Goal: Task Accomplishment & Management: Use online tool/utility

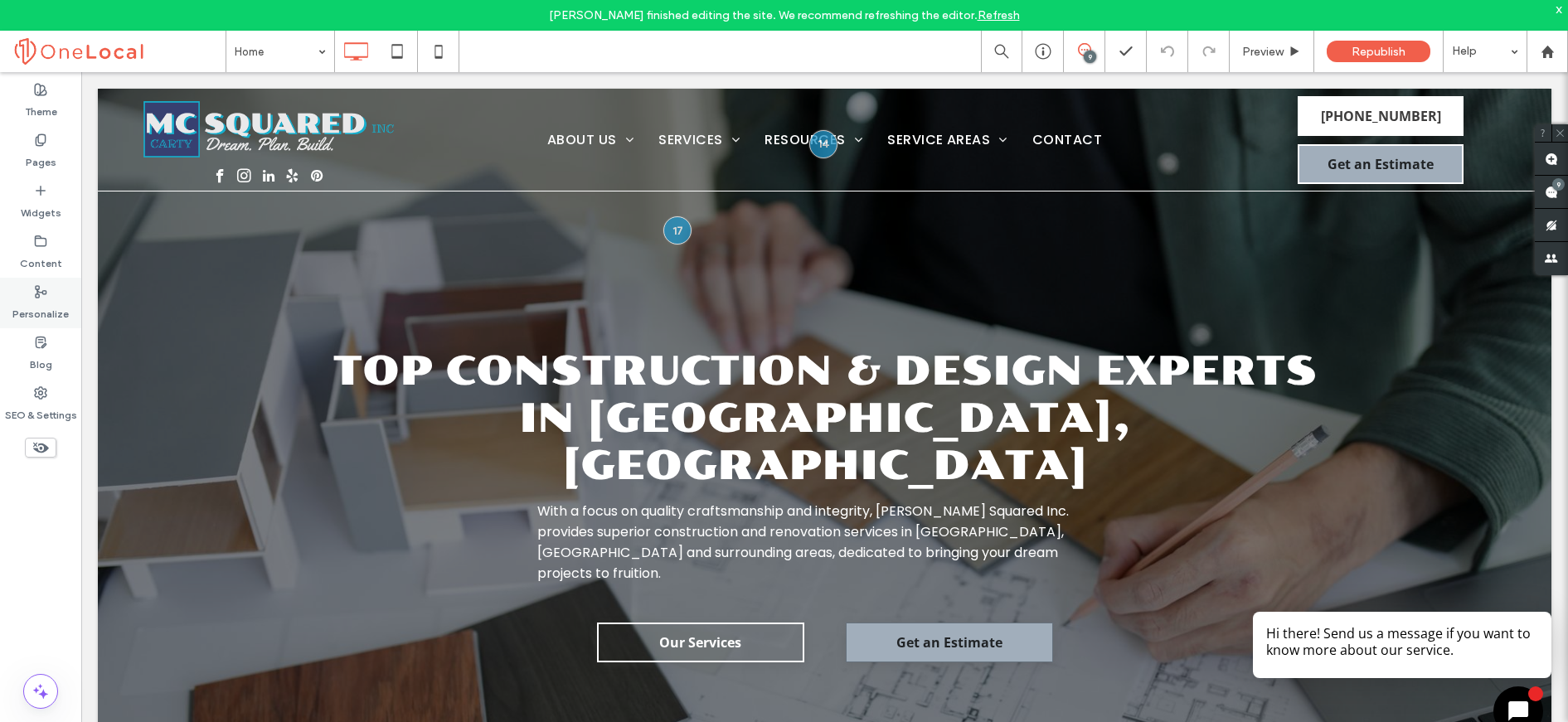
click at [54, 314] on label "Personalize" at bounding box center [41, 310] width 56 height 23
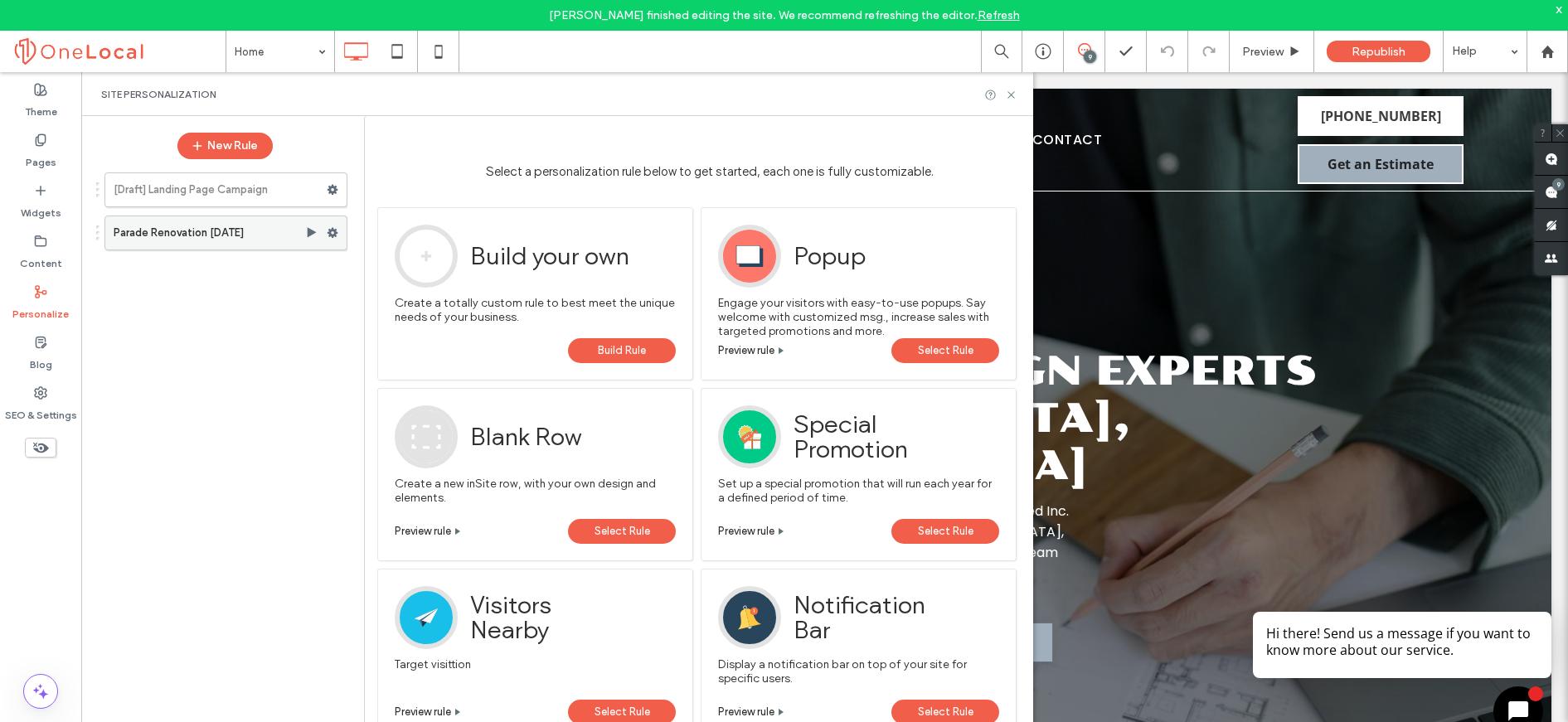
click at [186, 240] on label "Parade Renovation September 2025" at bounding box center [209, 233] width 192 height 33
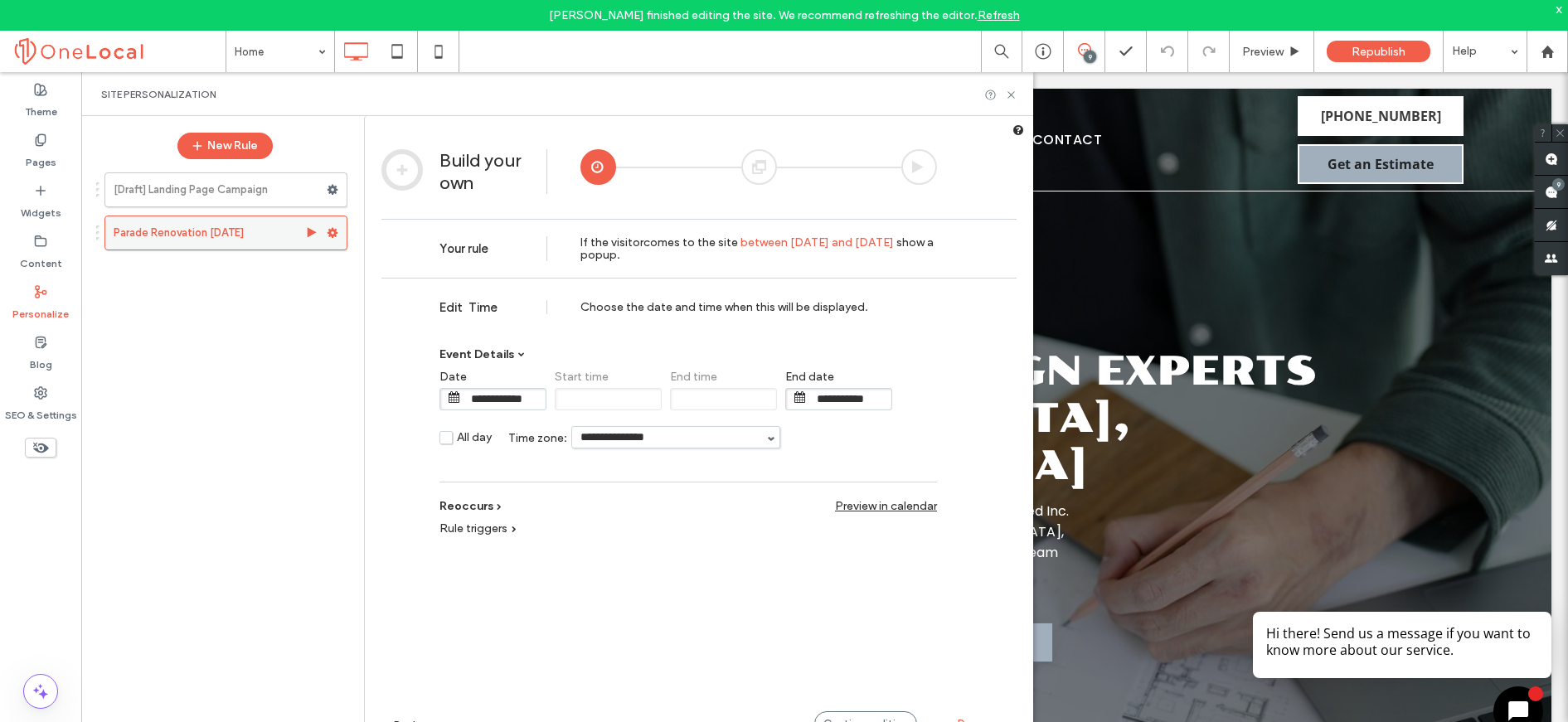
click at [337, 237] on icon at bounding box center [332, 233] width 12 height 12
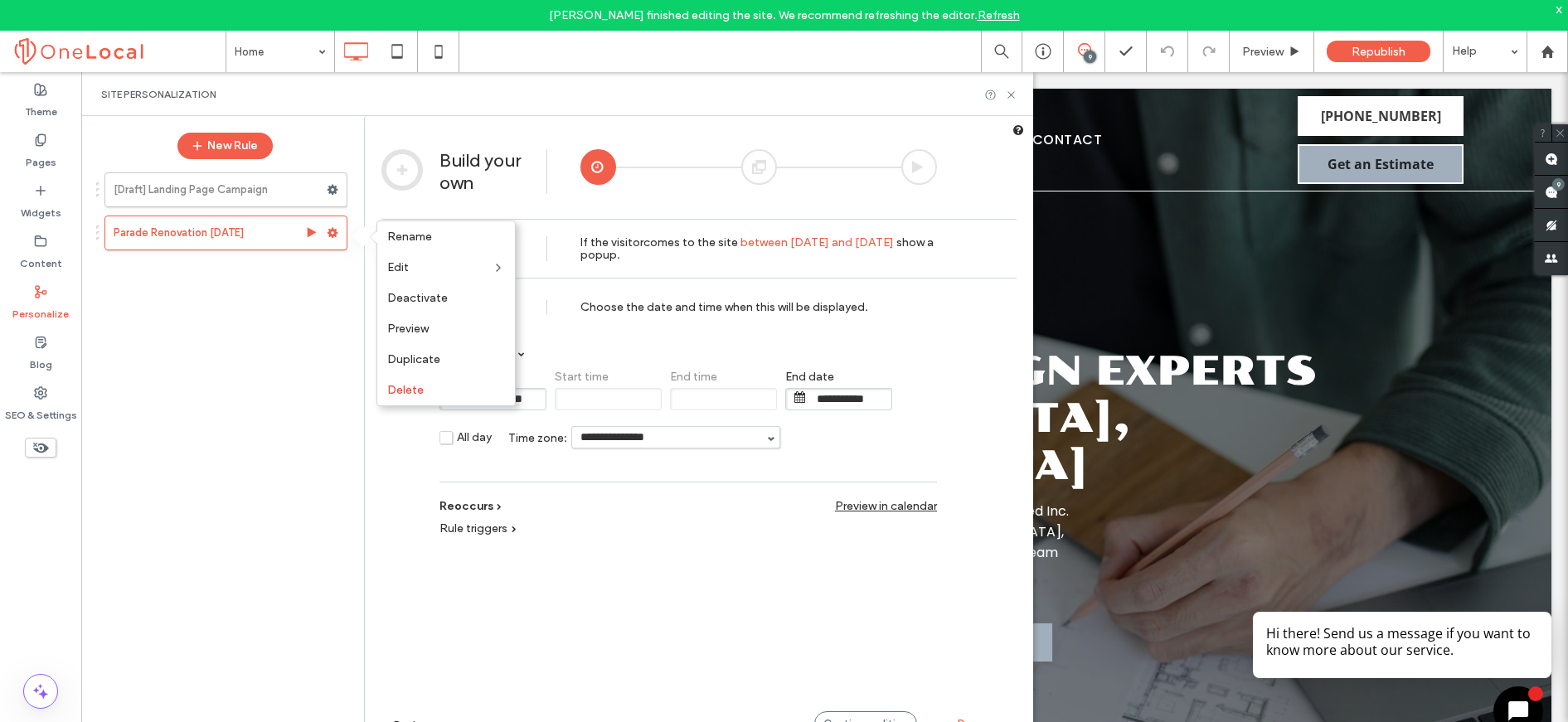
click at [322, 319] on div "[Draft] Landing Page Campaign Parade Renovation September 2025" at bounding box center [216, 452] width 261 height 576
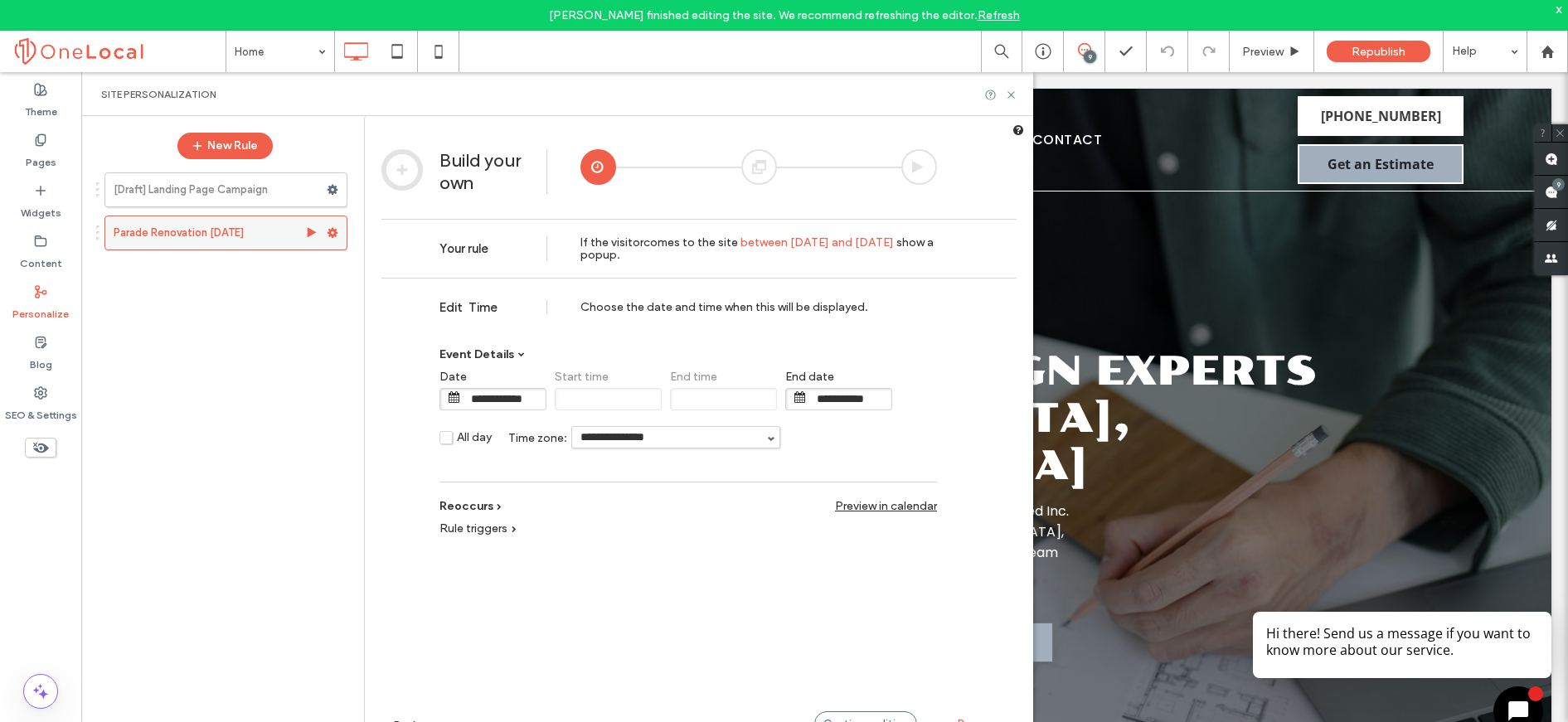
click at [338, 235] on div at bounding box center [336, 234] width 20 height 25
click at [330, 237] on icon at bounding box center [332, 233] width 12 height 12
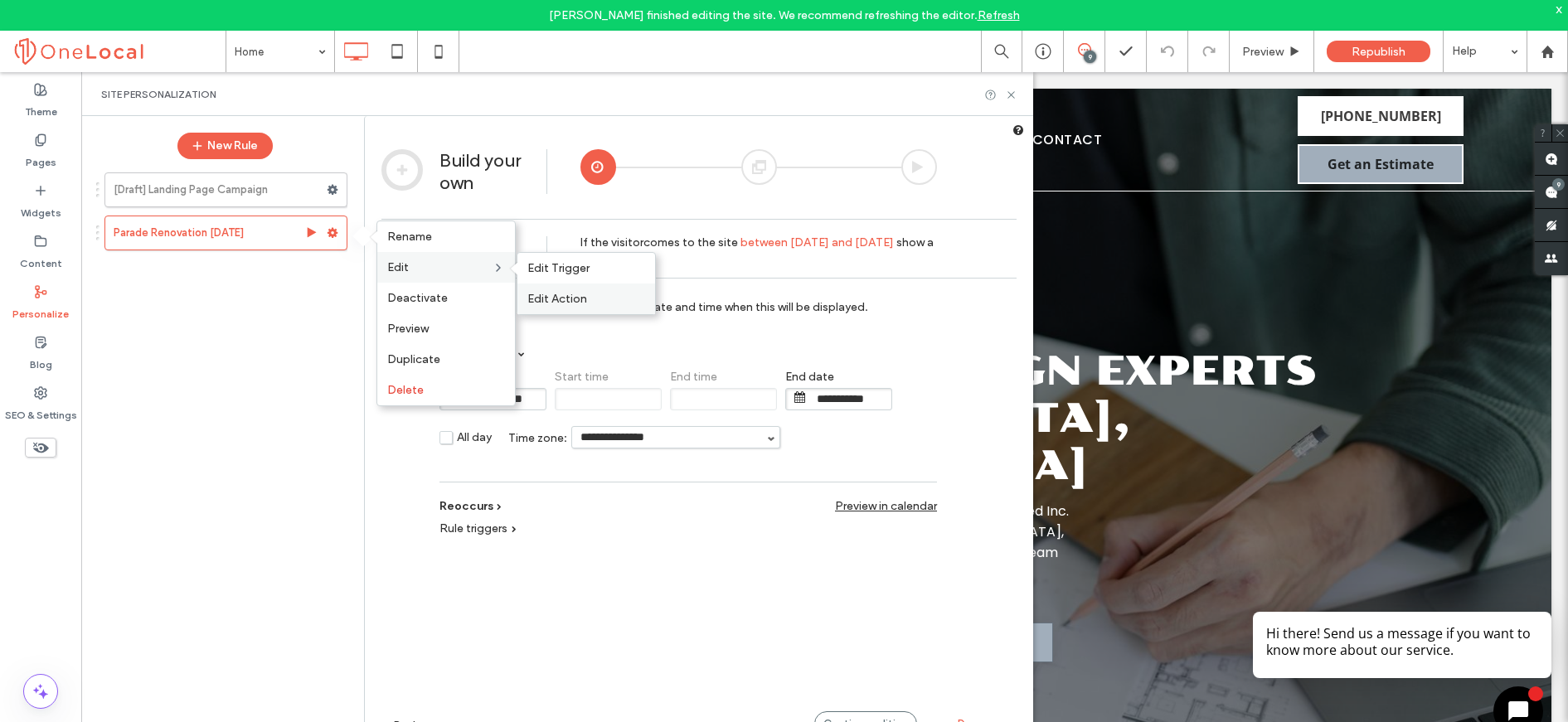
click at [566, 296] on span "Edit Action" at bounding box center [557, 298] width 60 height 15
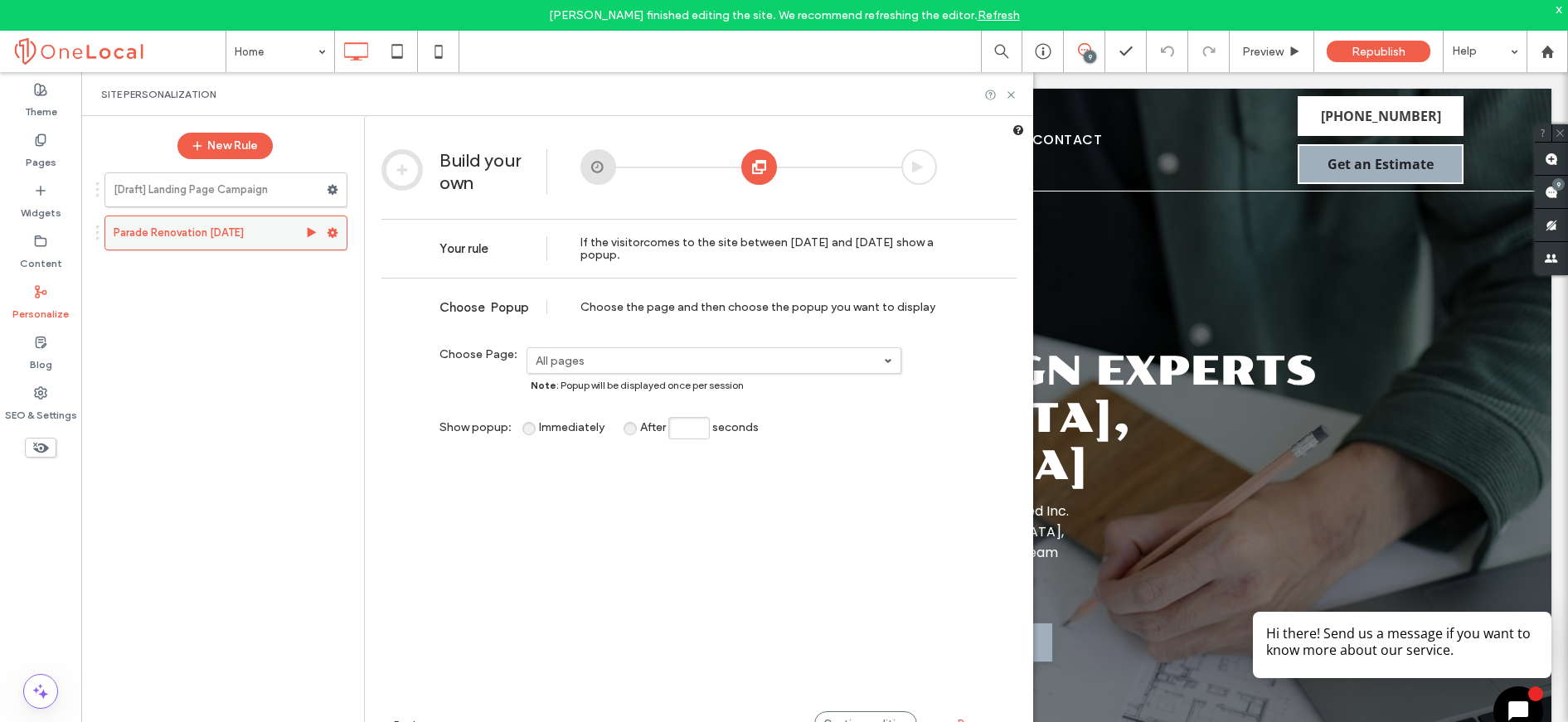
click at [332, 235] on use at bounding box center [332, 233] width 11 height 10
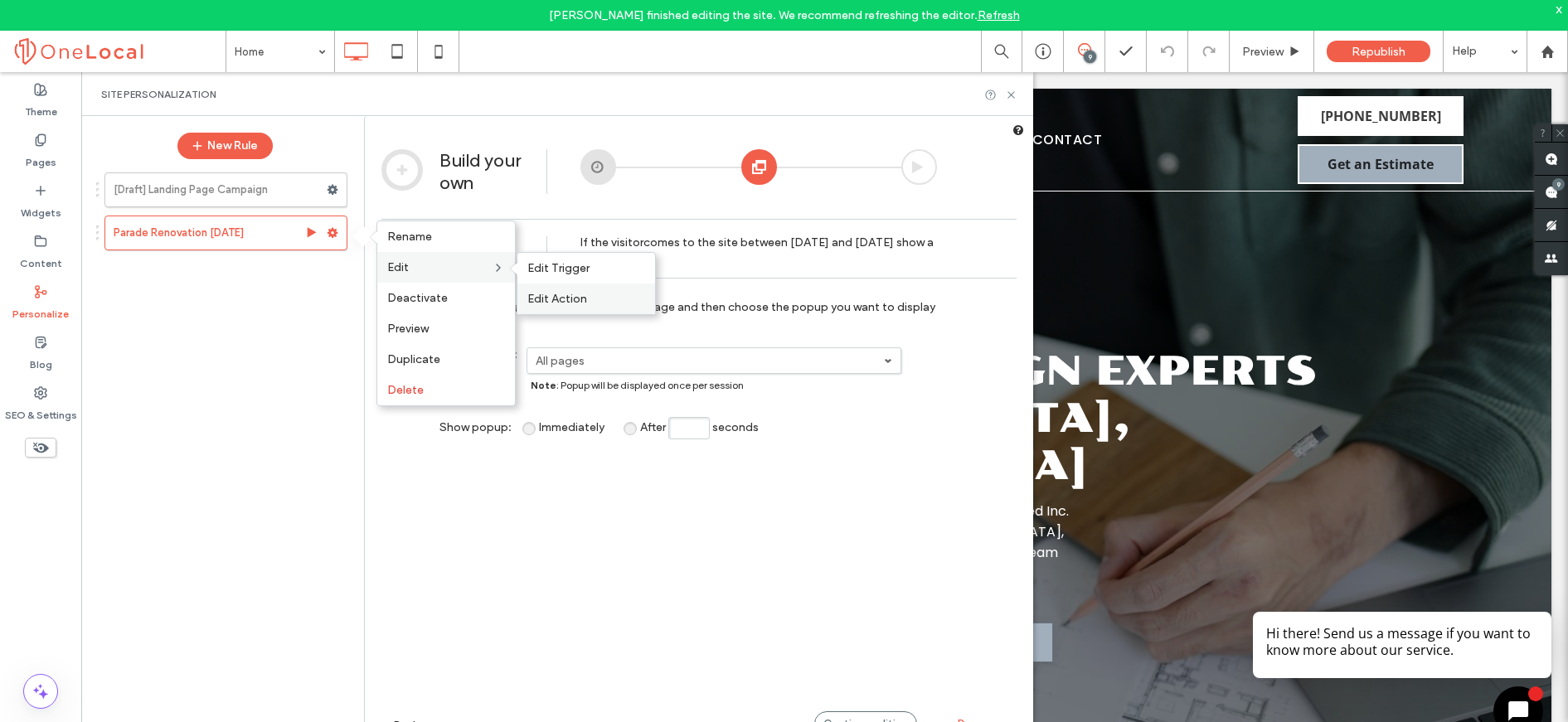
click at [545, 301] on span "Edit Action" at bounding box center [557, 298] width 60 height 15
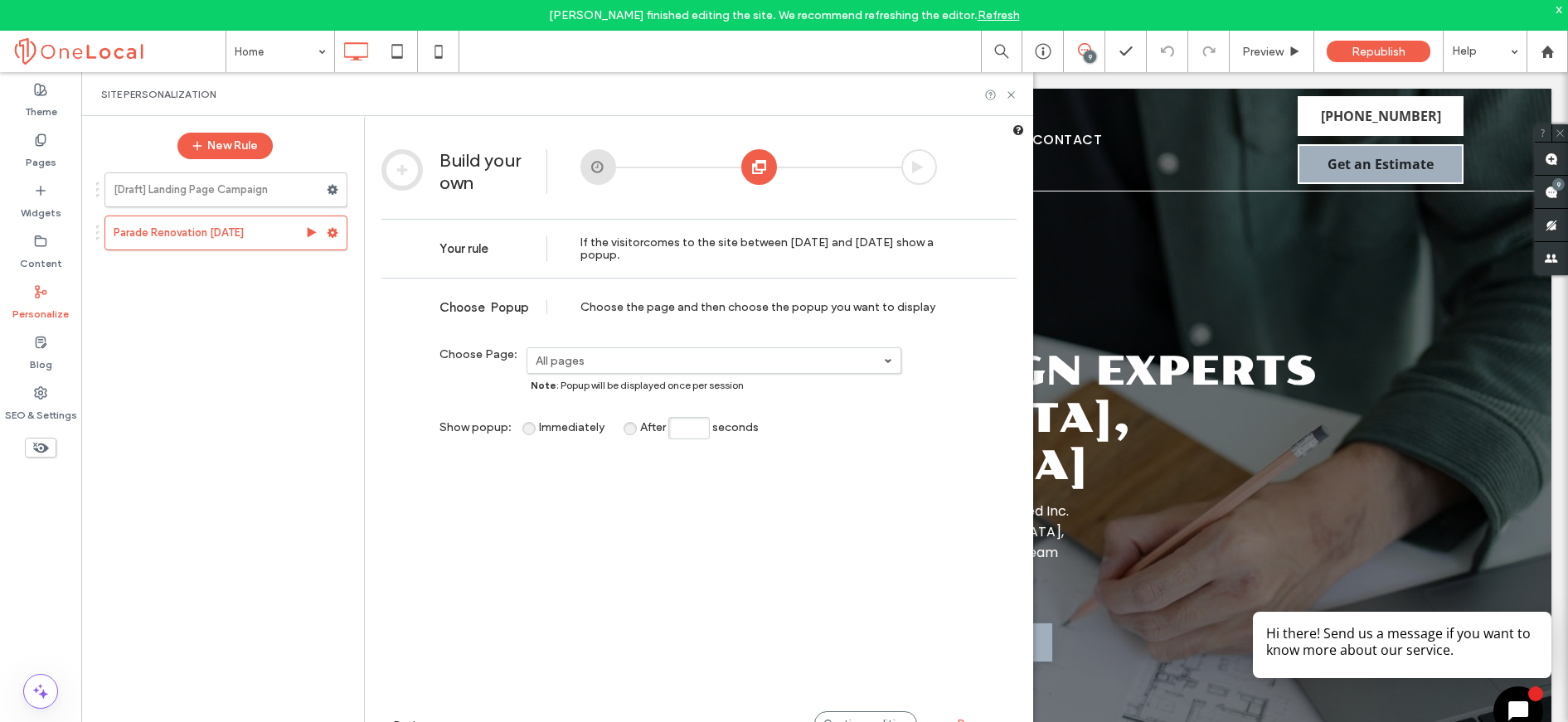
click at [669, 307] on div "Choose the page and then choose the popup you want to display" at bounding box center [759, 307] width 357 height 15
click at [467, 308] on span "Choose" at bounding box center [463, 307] width 48 height 15
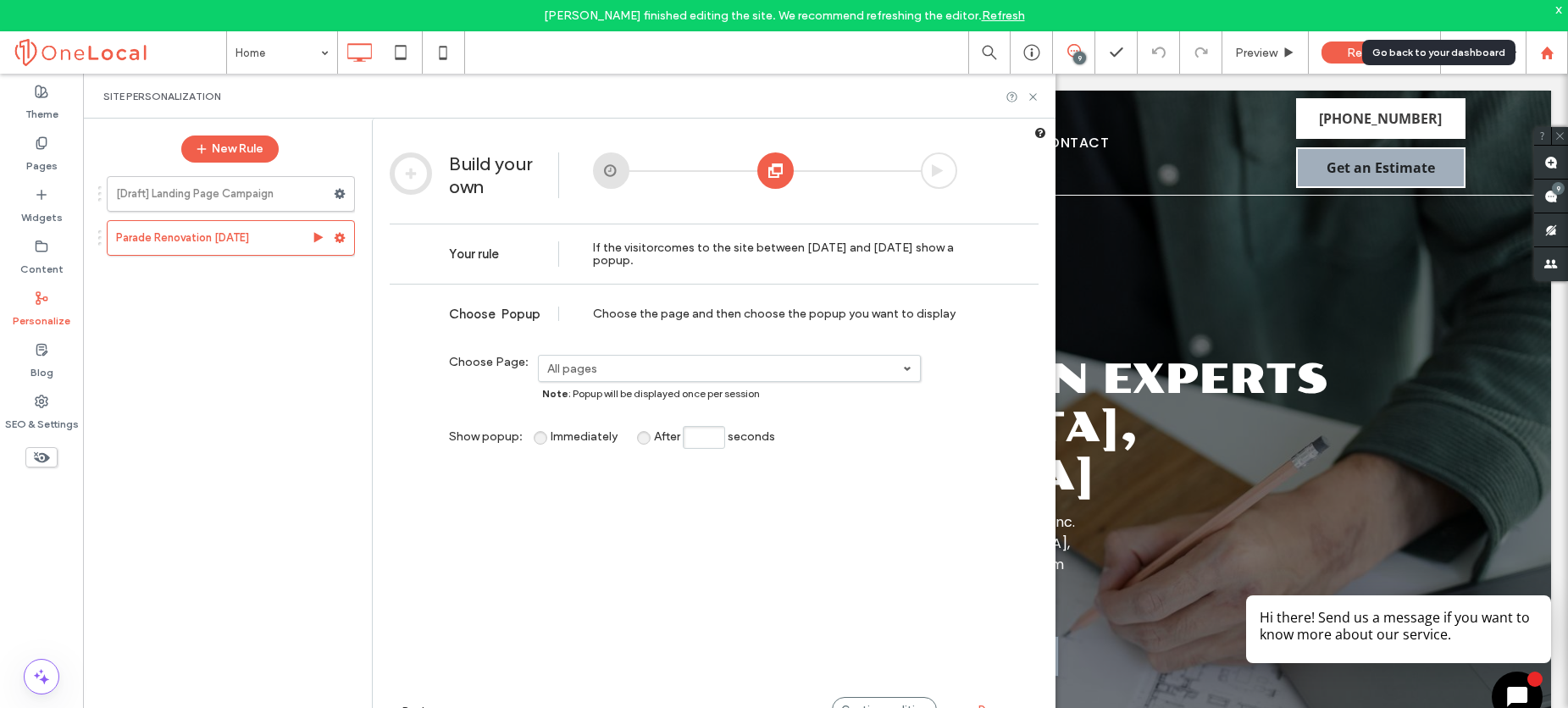
click at [1546, 51] on use at bounding box center [1545, 51] width 13 height 13
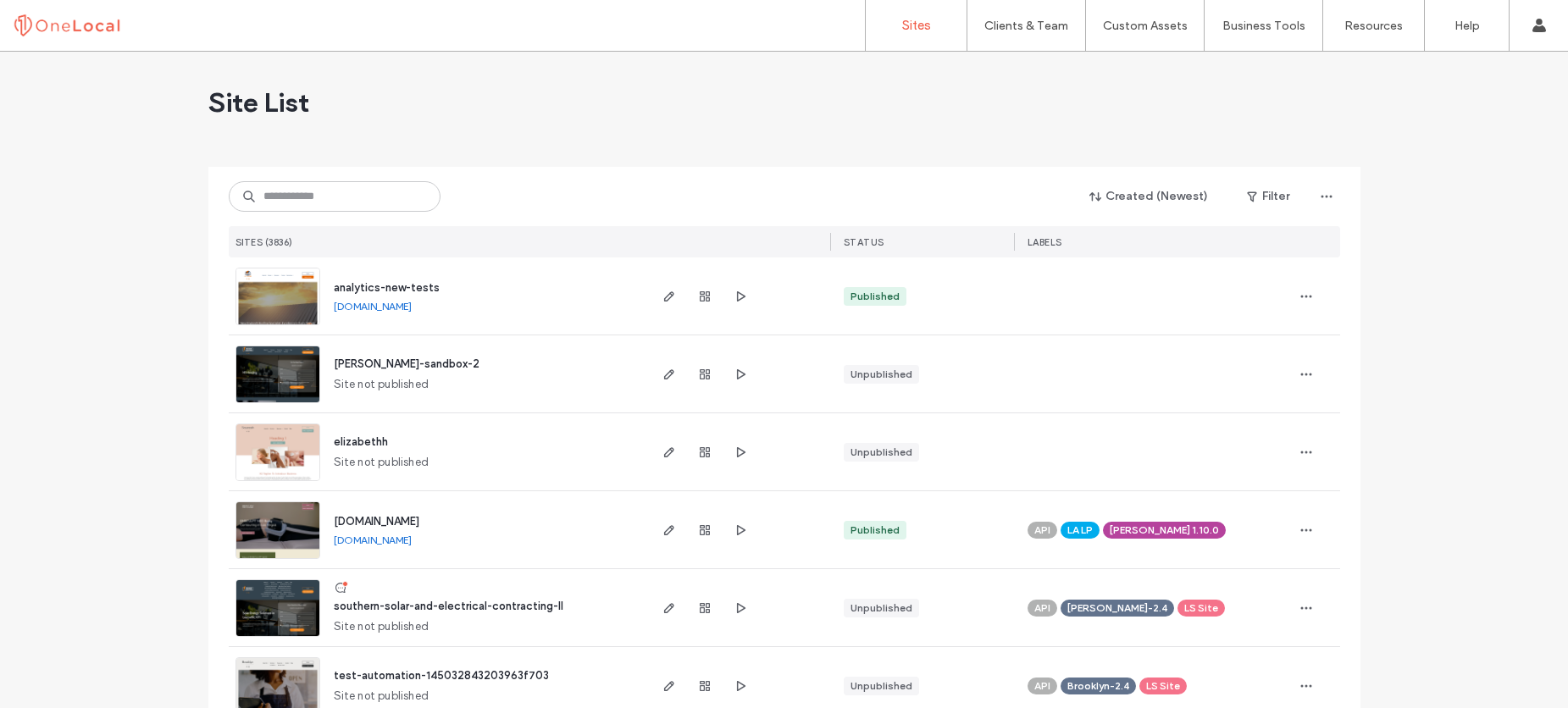
click at [369, 180] on div "Created (Newest) Filter" at bounding box center [784, 196] width 1111 height 33
click at [360, 185] on input at bounding box center [335, 196] width 212 height 31
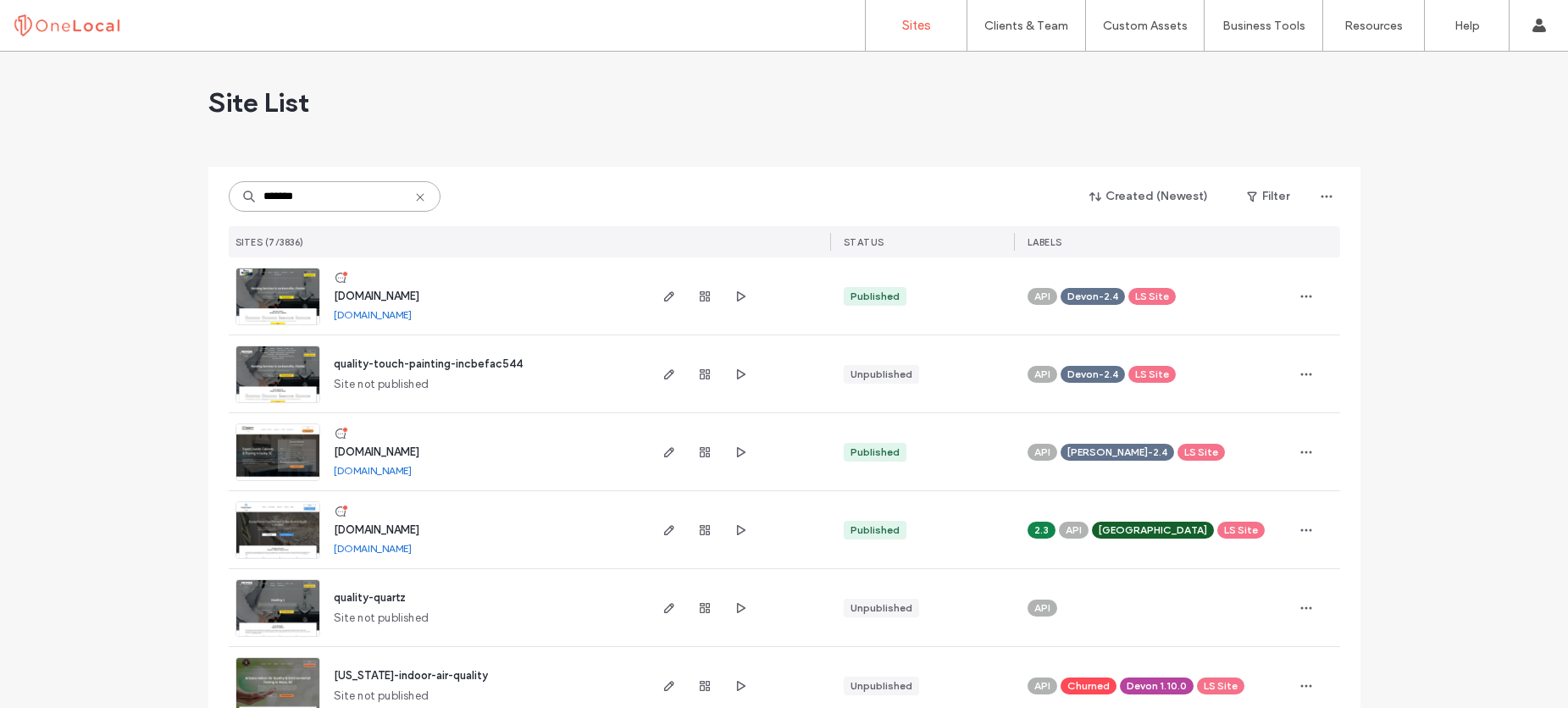
type input "*******"
click at [419, 453] on span "www.qualitygranitecabinetsflooring.com" at bounding box center [376, 452] width 85 height 13
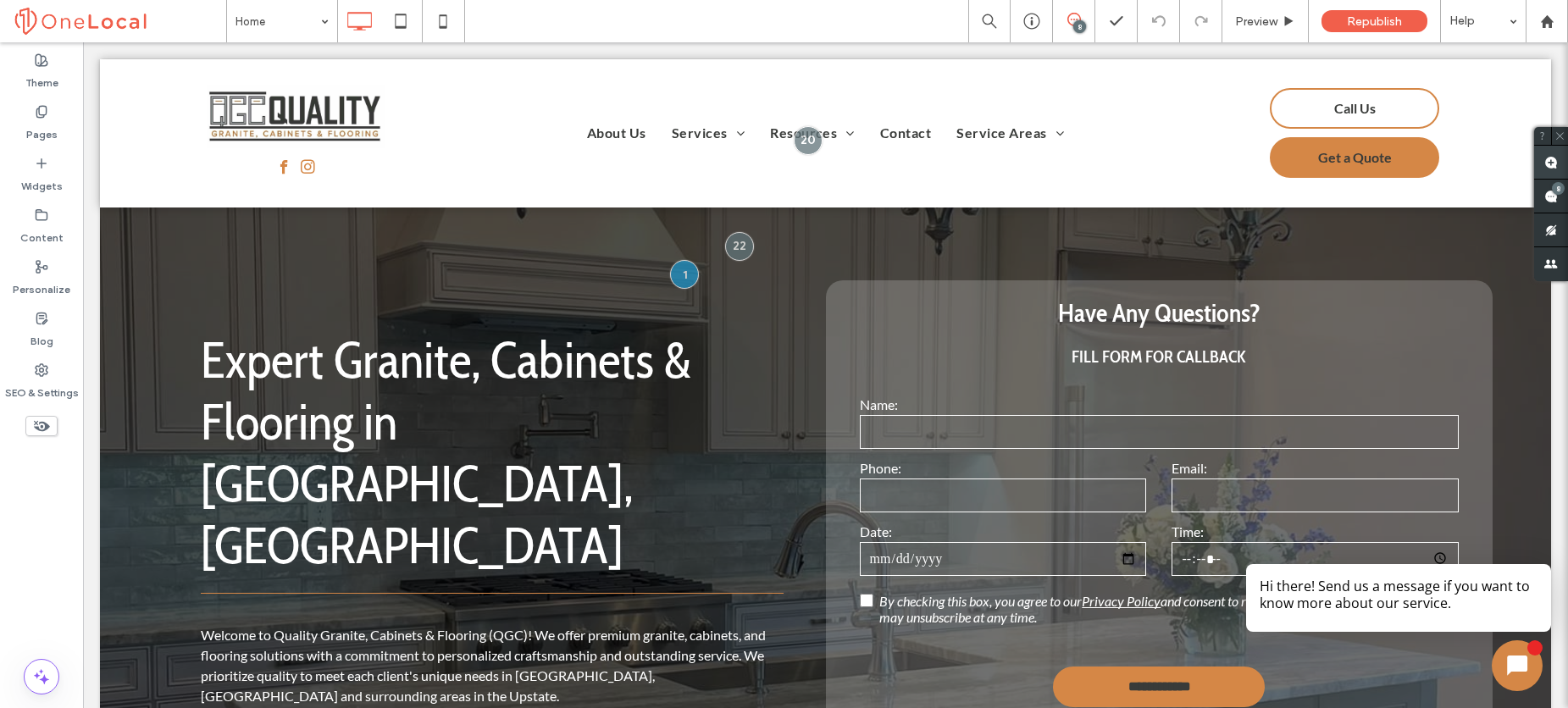
click at [1550, 165] on use at bounding box center [1551, 162] width 14 height 14
click at [282, 173] on span "facebook" at bounding box center [283, 166] width 21 height 21
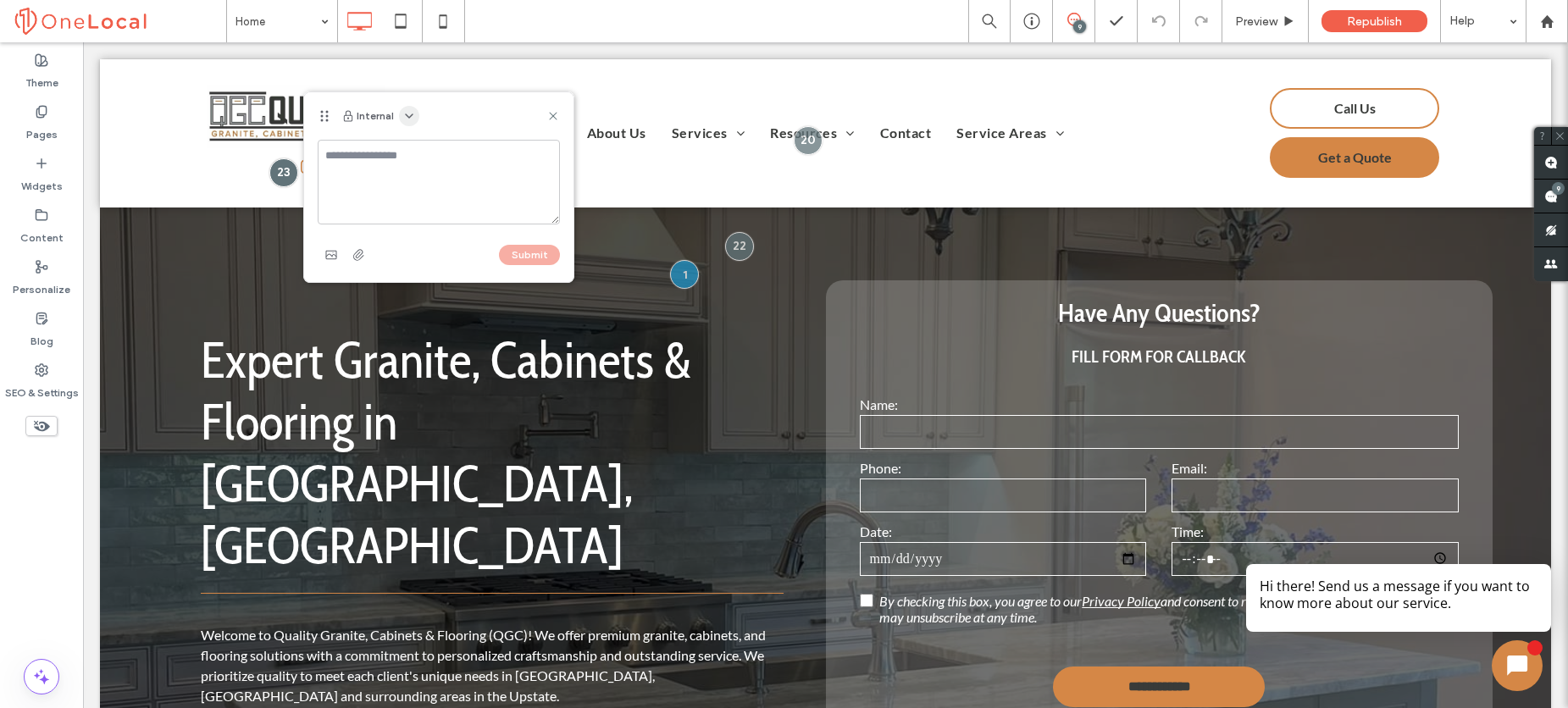
click at [399, 125] on span "button" at bounding box center [409, 116] width 21 height 21
click at [439, 161] on span "Public - visible to clients & team" at bounding box center [492, 156] width 167 height 17
click at [386, 171] on textarea at bounding box center [439, 182] width 243 height 85
paste textarea "**********"
type textarea "**********"
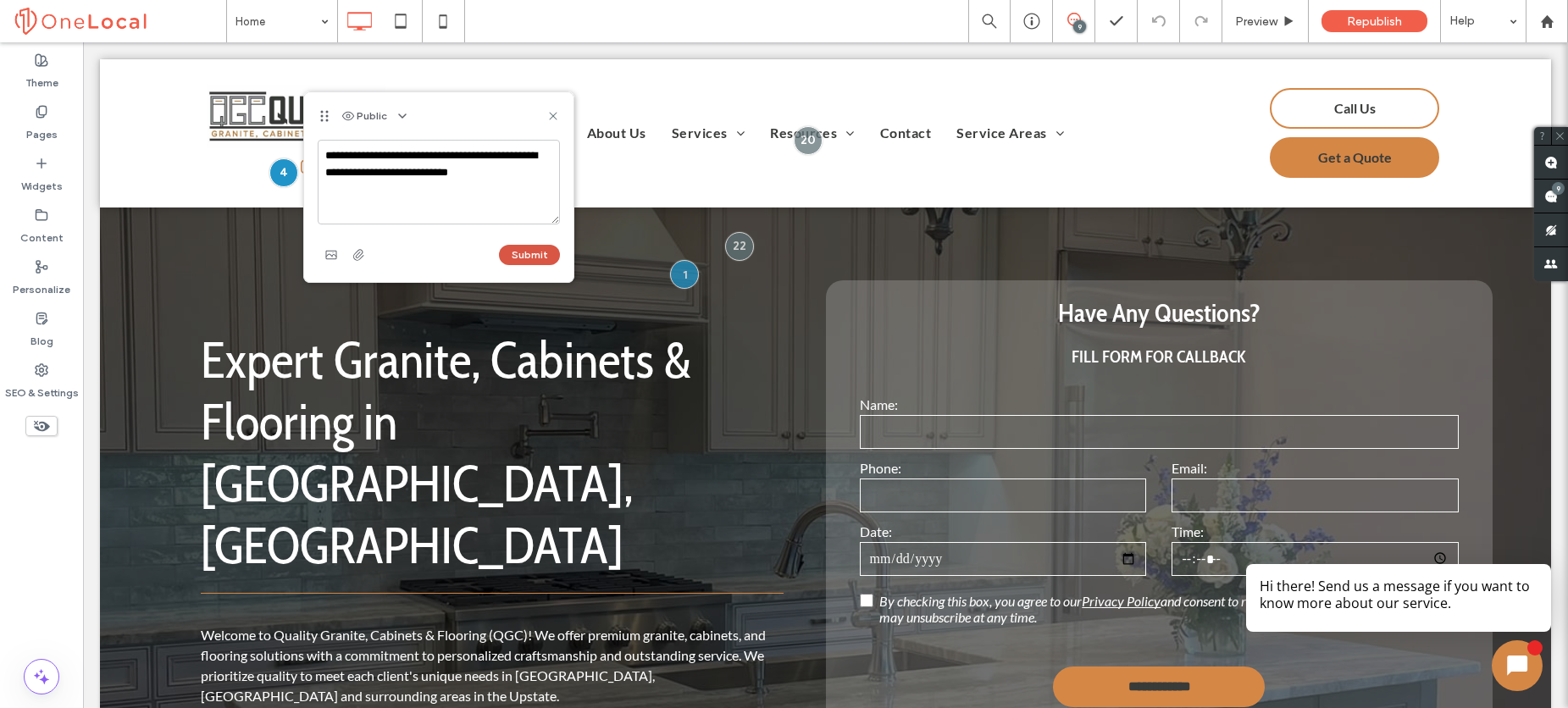
click at [528, 256] on button "Submit" at bounding box center [530, 254] width 61 height 21
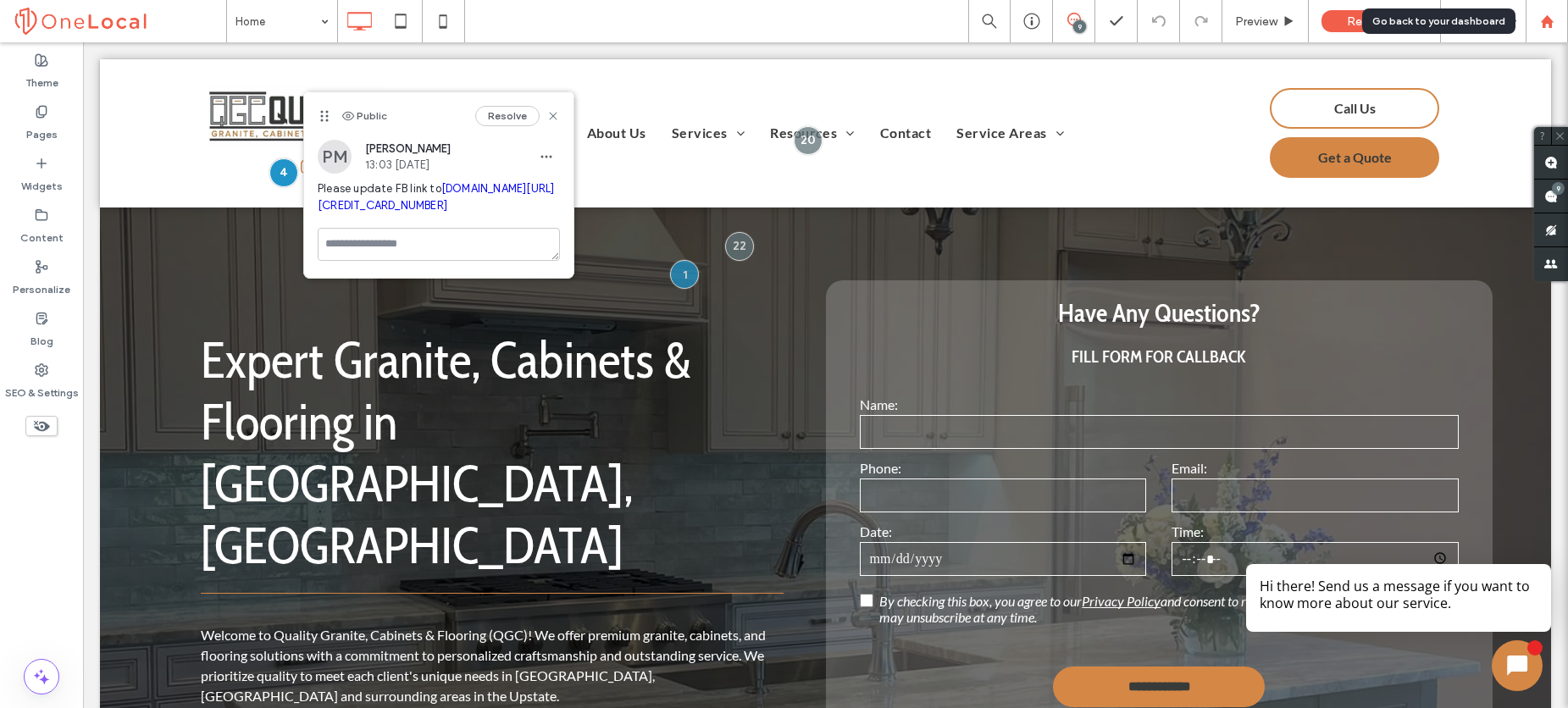
click at [1543, 34] on div at bounding box center [1546, 21] width 43 height 43
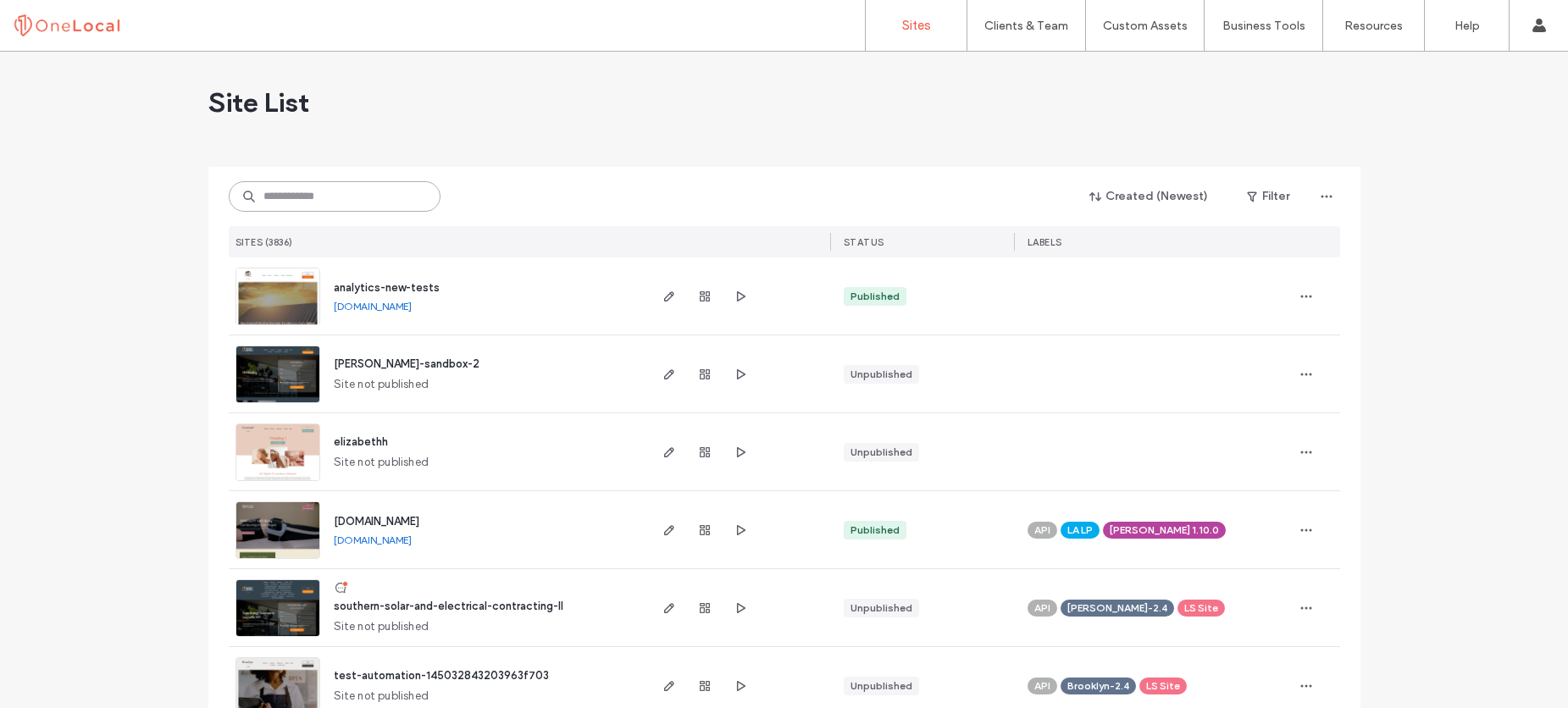
click at [346, 199] on input at bounding box center [335, 196] width 212 height 31
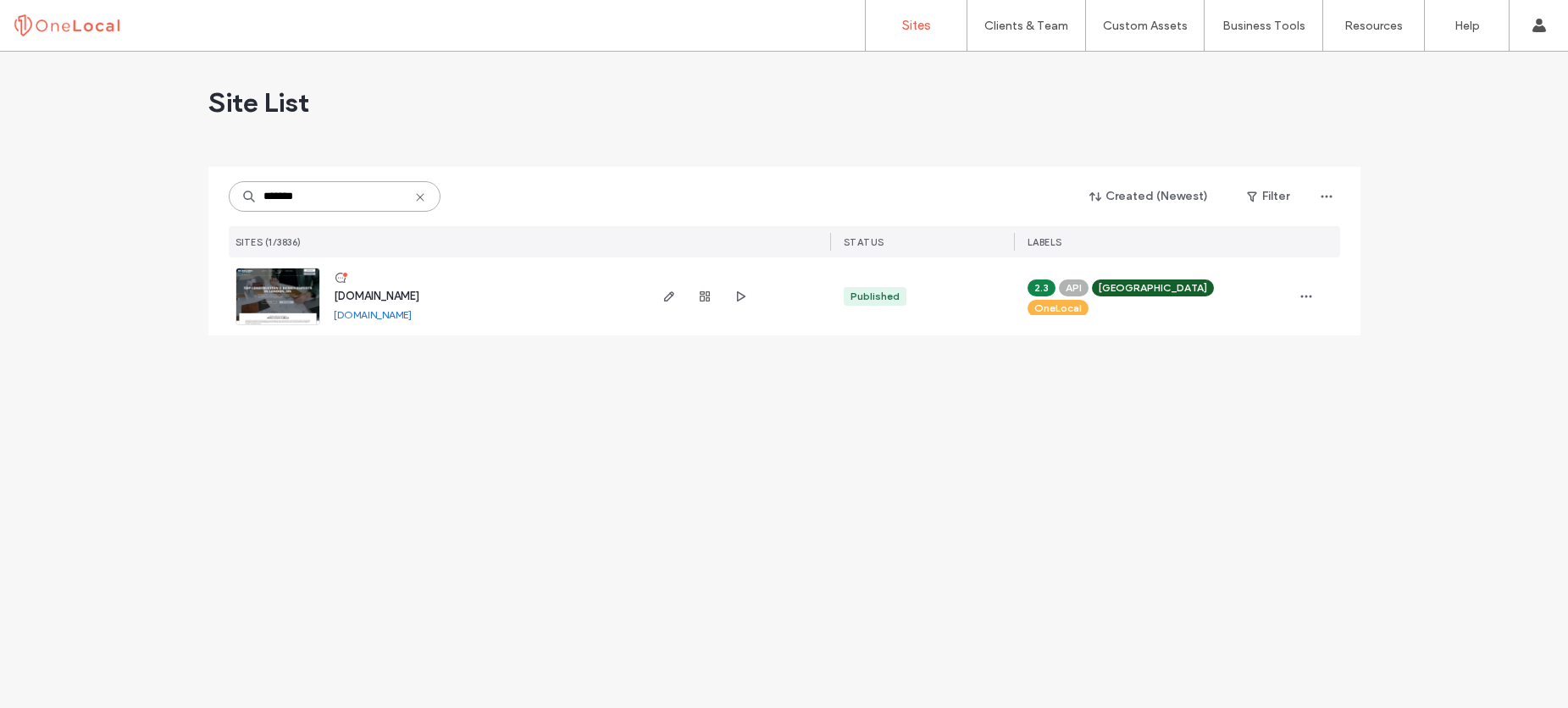
type input "*******"
click at [409, 296] on span "www.mccartysquared.ca" at bounding box center [376, 296] width 85 height 13
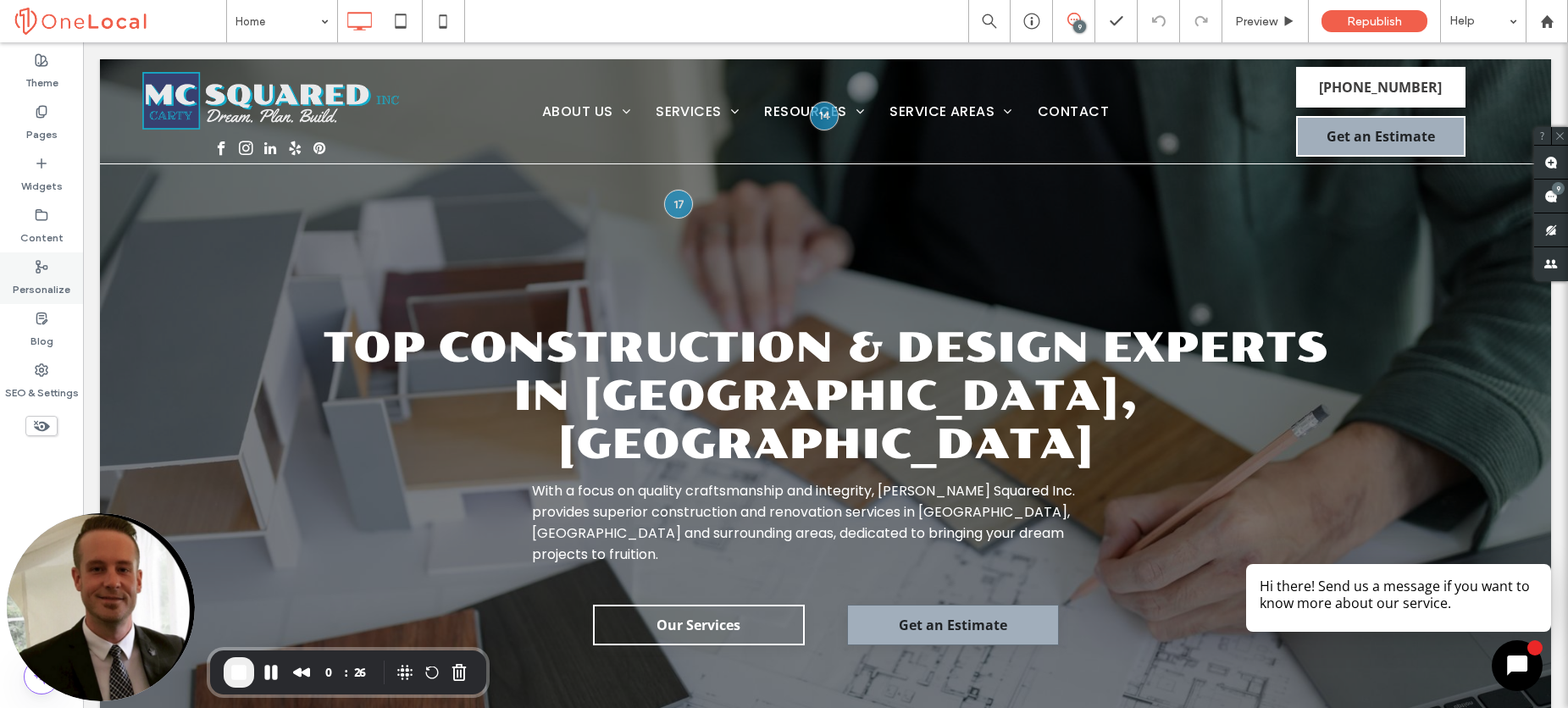
click at [42, 273] on label "Personalize" at bounding box center [42, 285] width 57 height 24
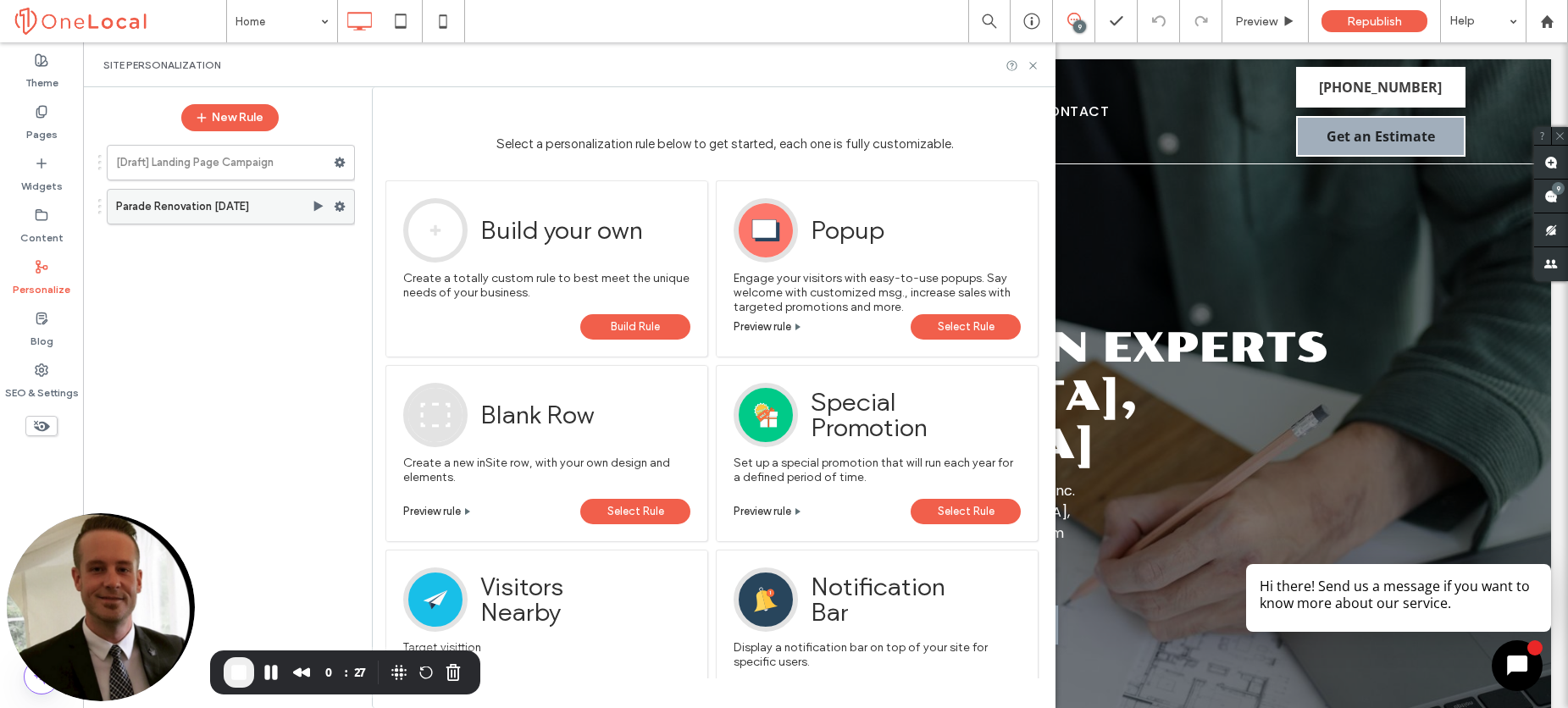
click at [263, 213] on label "Parade Renovation [DATE]" at bounding box center [214, 207] width 196 height 34
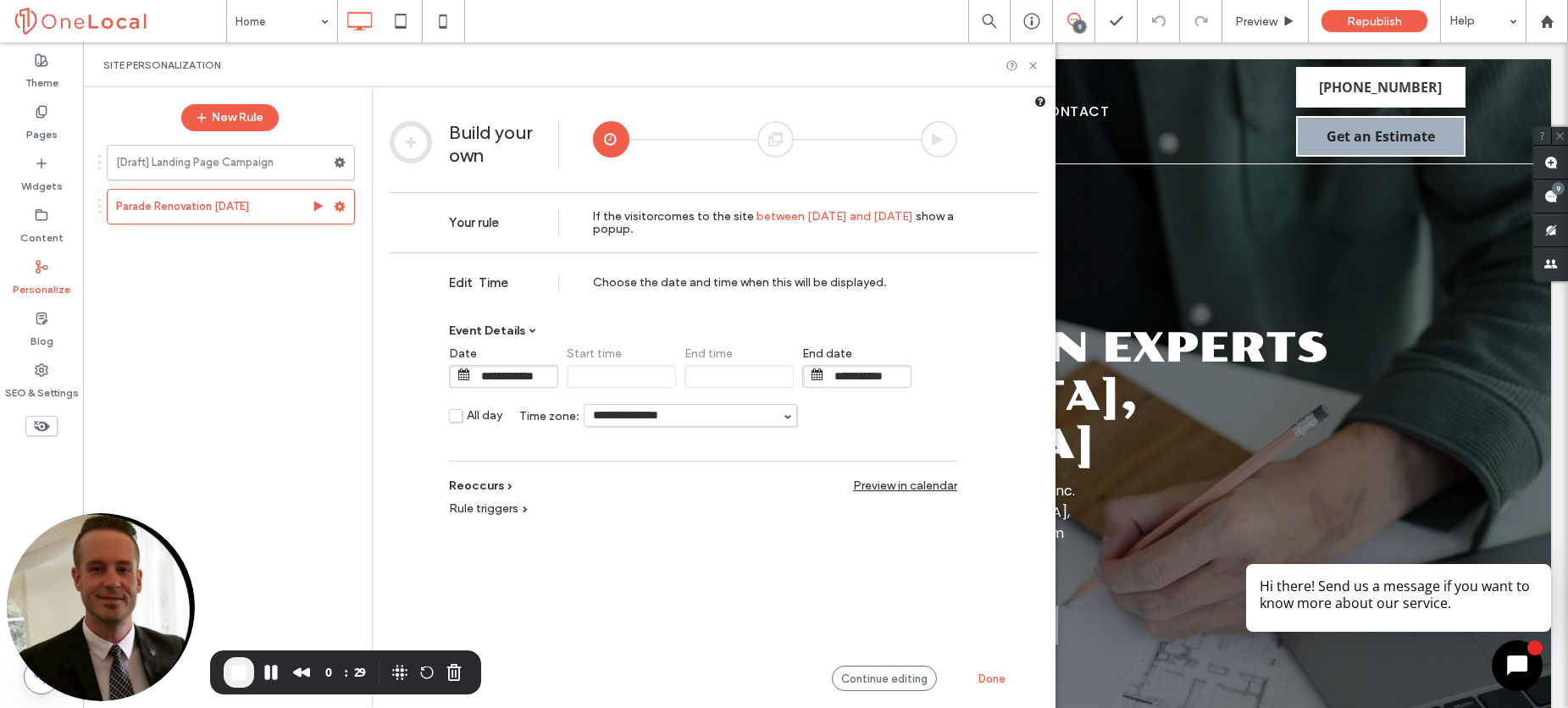
click at [782, 141] on div at bounding box center [775, 139] width 37 height 37
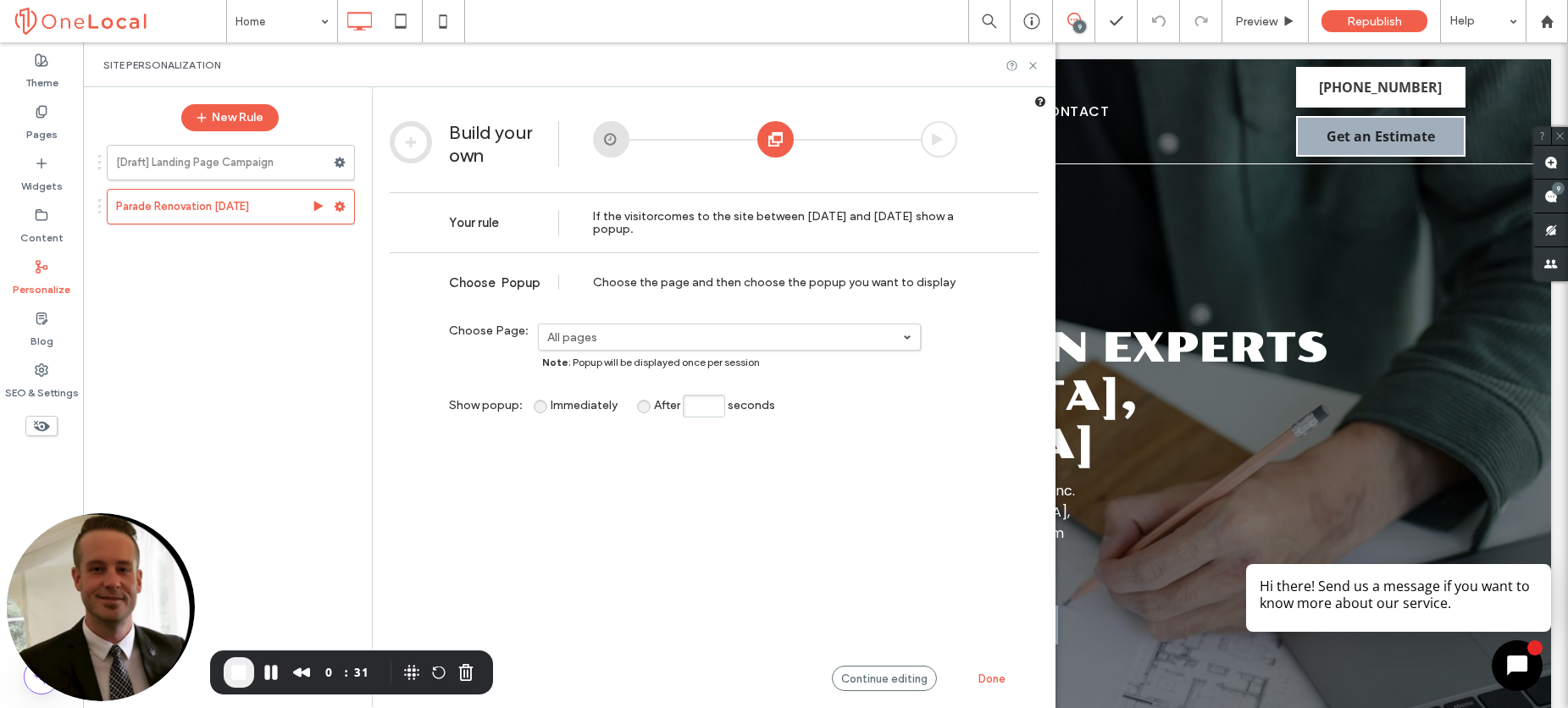
click at [617, 144] on div at bounding box center [611, 139] width 37 height 37
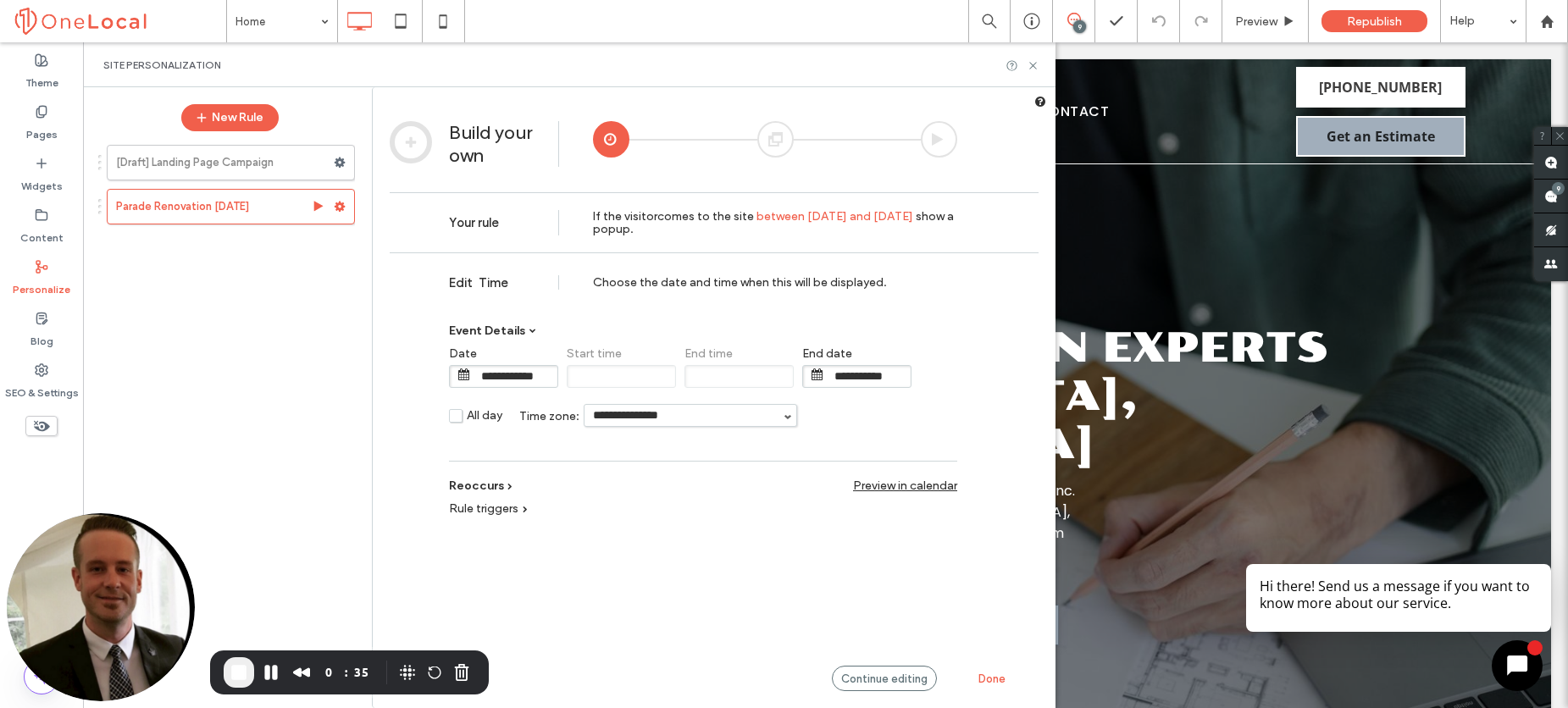
click at [776, 127] on div at bounding box center [775, 139] width 37 height 37
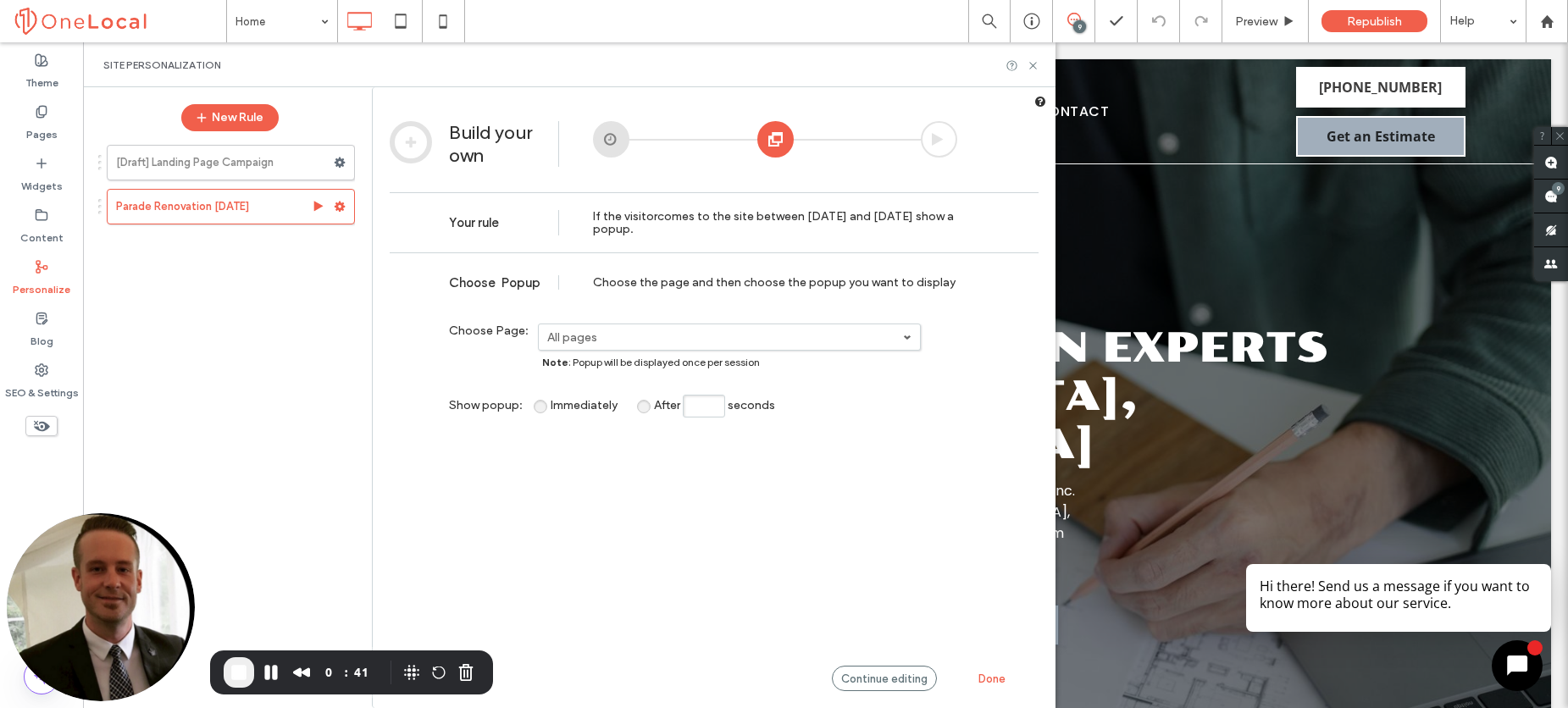
click at [929, 150] on div at bounding box center [938, 139] width 37 height 37
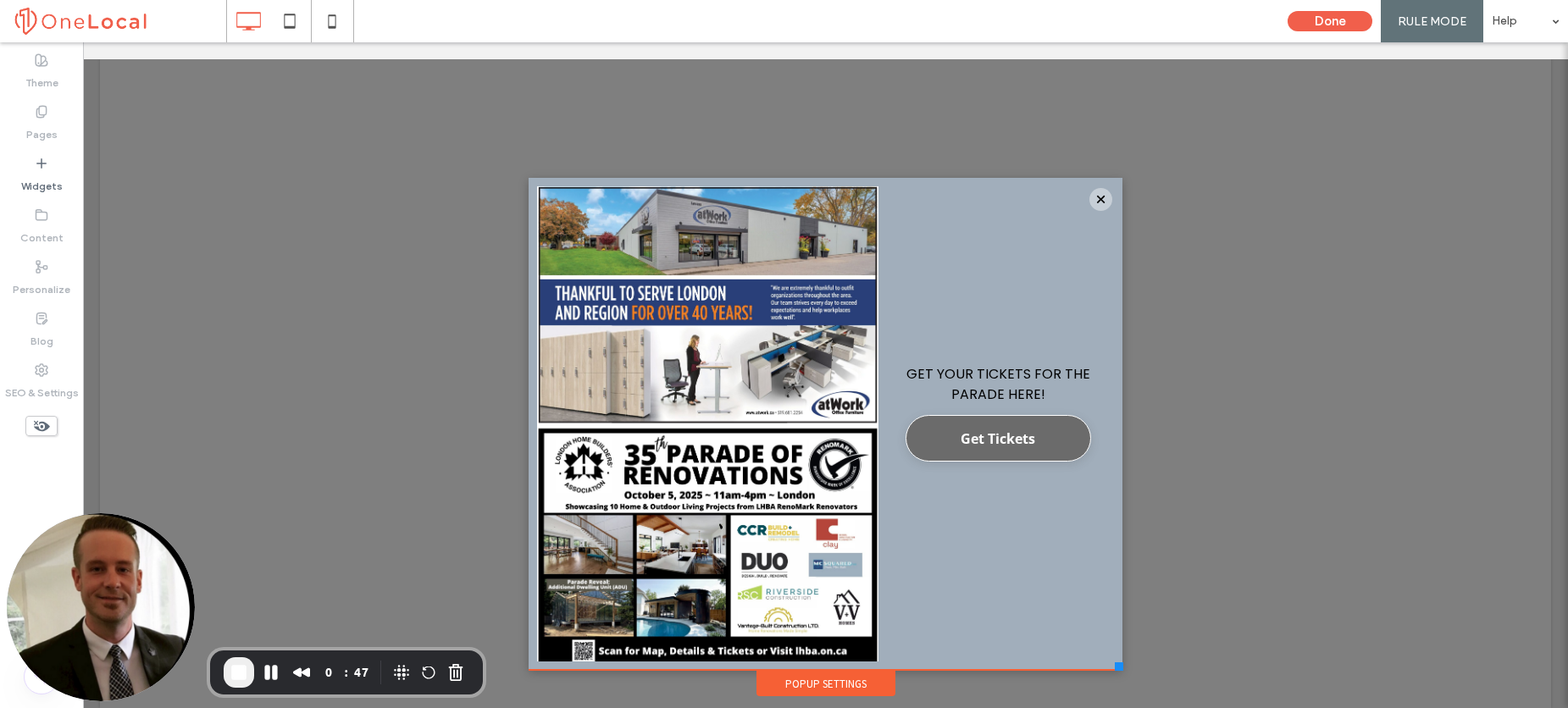
click at [826, 686] on div "Popup Settings" at bounding box center [826, 684] width 139 height 26
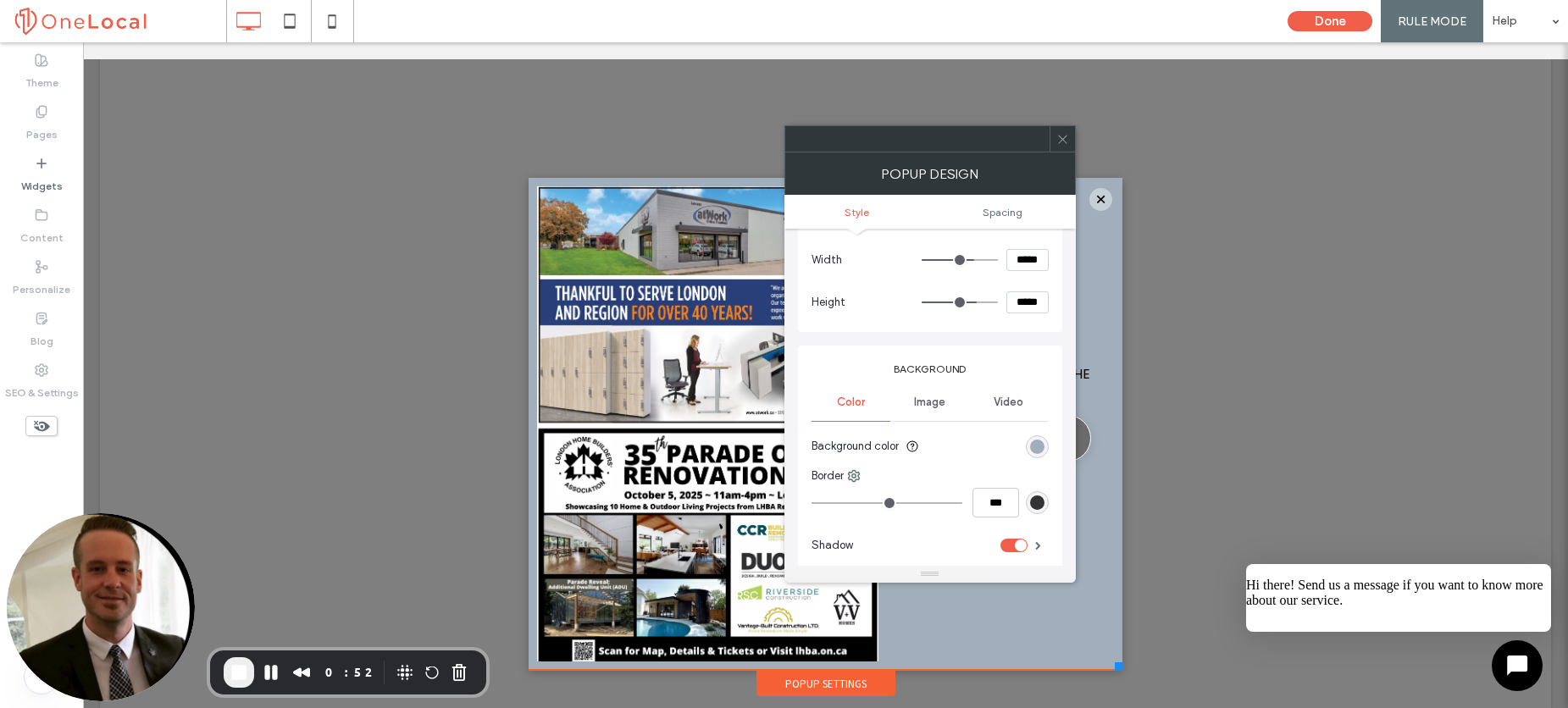
scroll to position [168, 0]
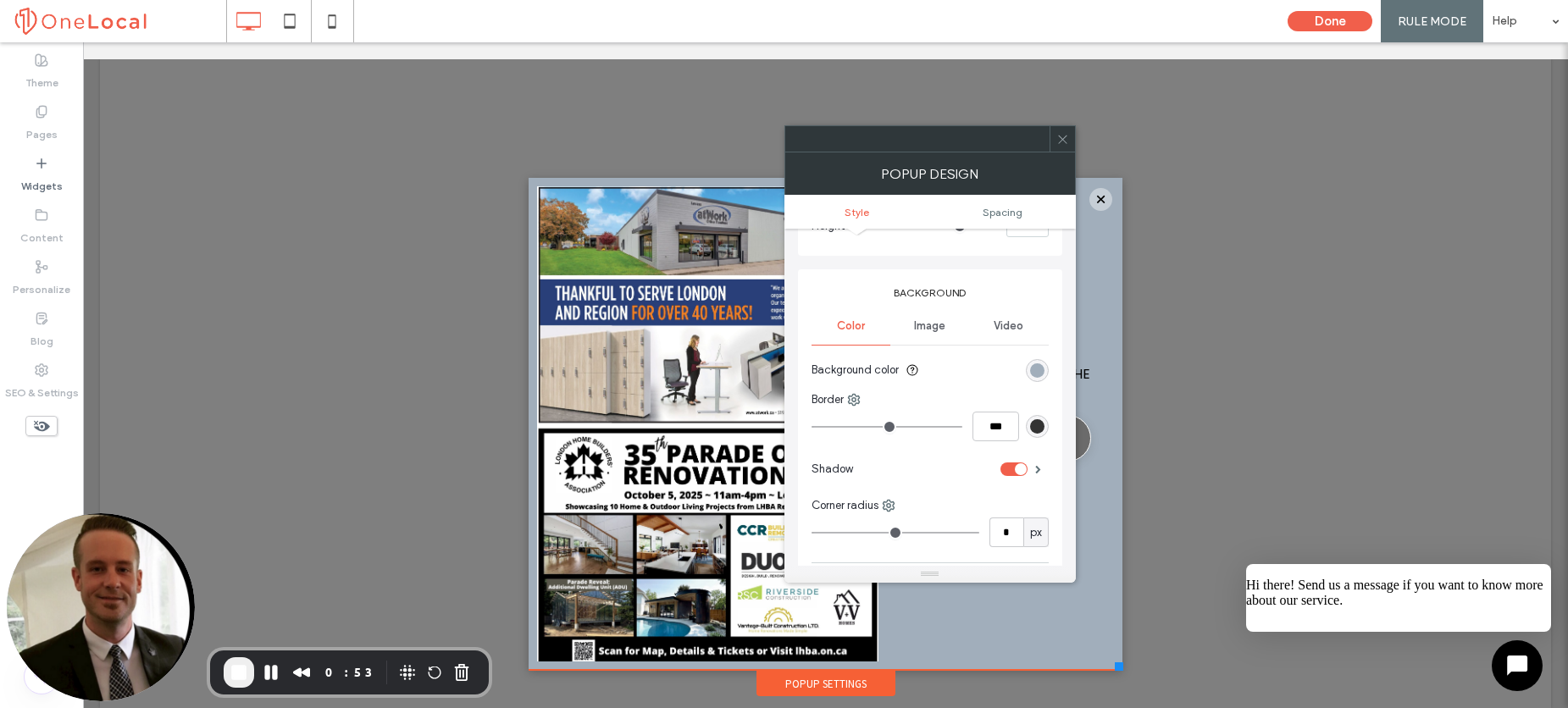
click at [928, 325] on span "Image" at bounding box center [930, 327] width 32 height 14
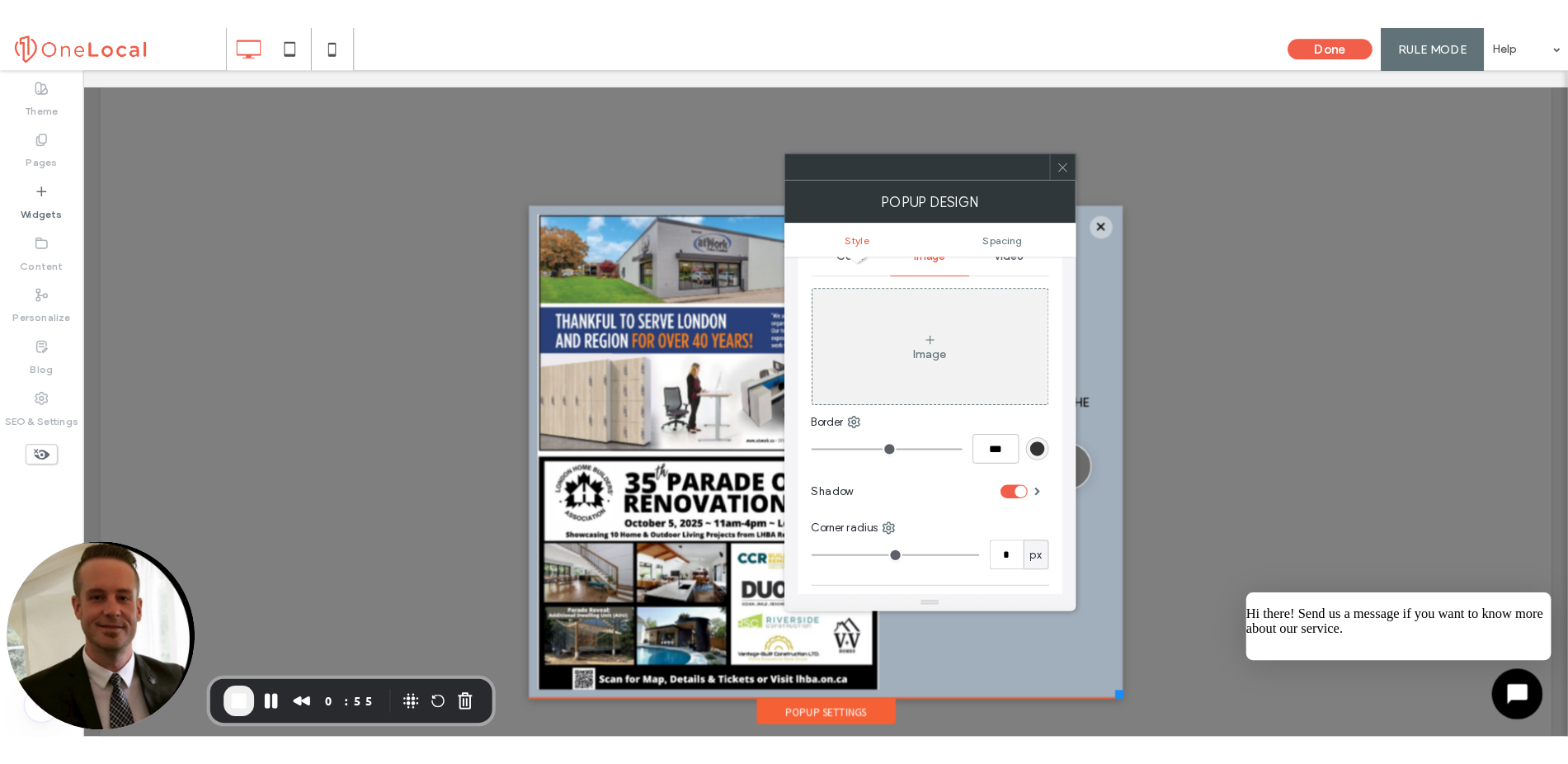
scroll to position [230, 0]
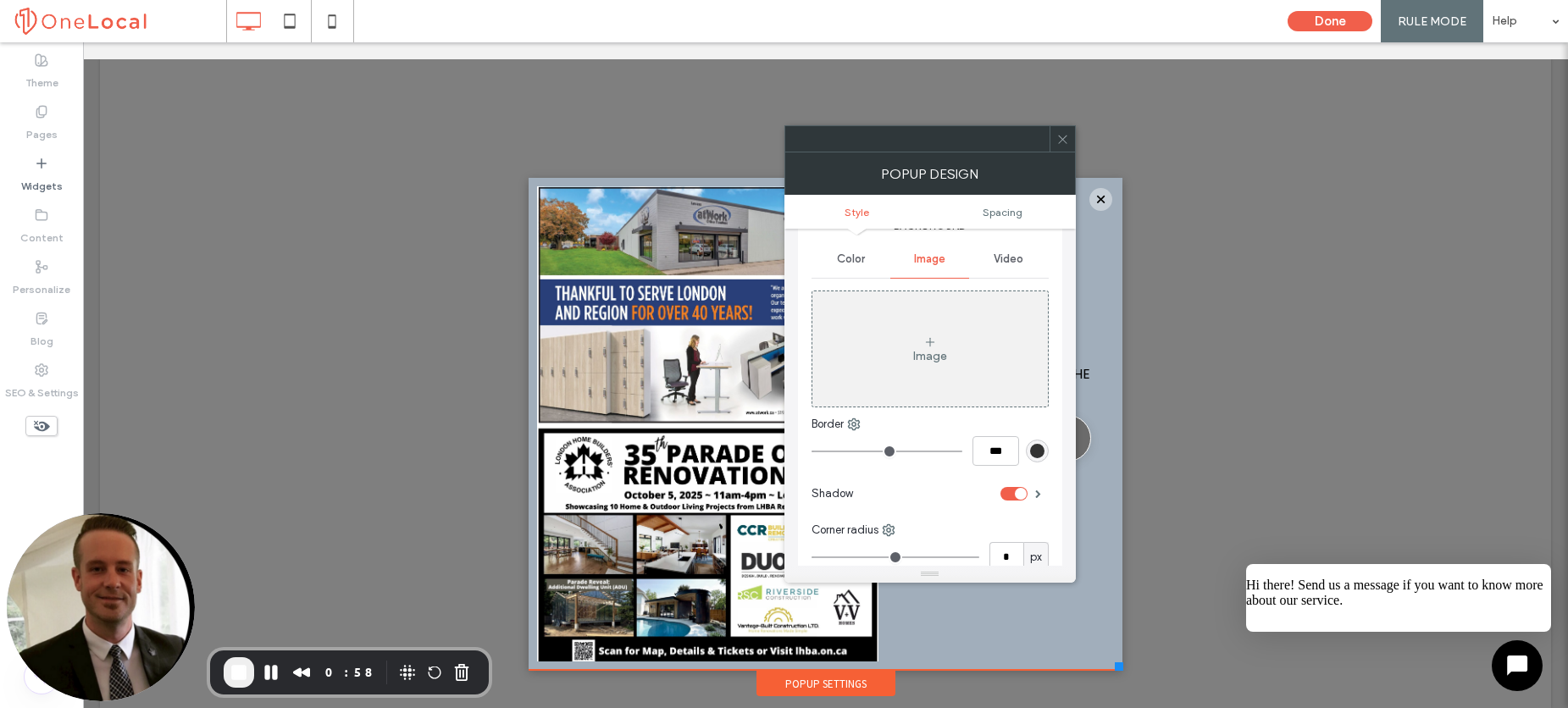
click at [1058, 138] on icon at bounding box center [1062, 139] width 13 height 13
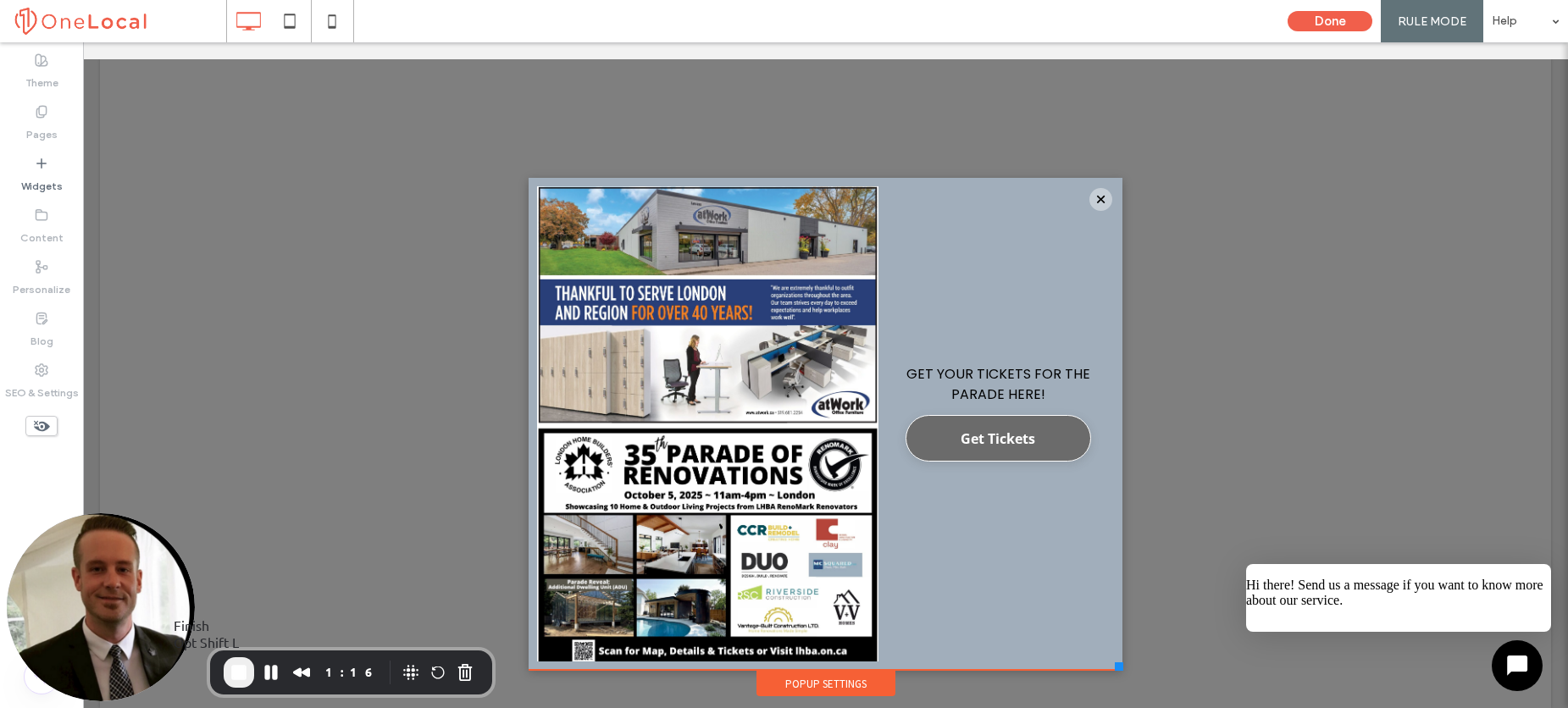
click at [235, 676] on span "End Recording" at bounding box center [239, 672] width 21 height 21
